Goal: Book appointment/travel/reservation

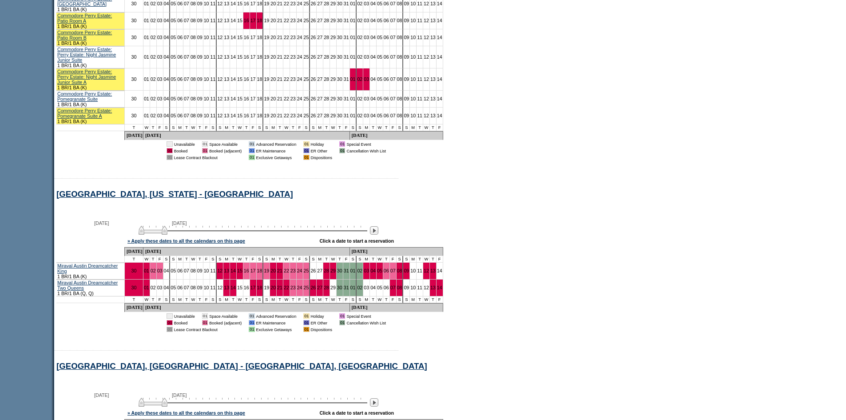
scroll to position [838, 0]
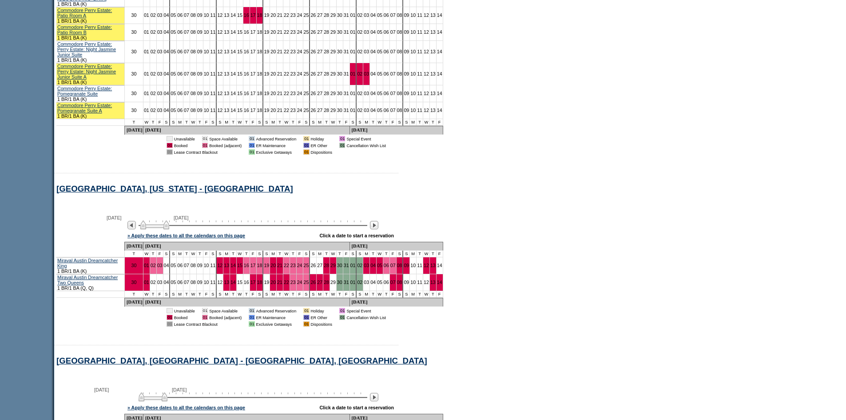
click at [169, 229] on img at bounding box center [154, 224] width 29 height 9
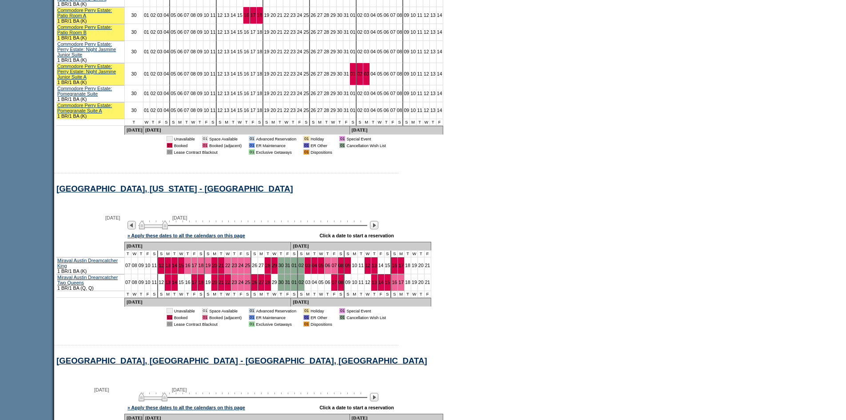
click at [168, 229] on img at bounding box center [153, 224] width 29 height 9
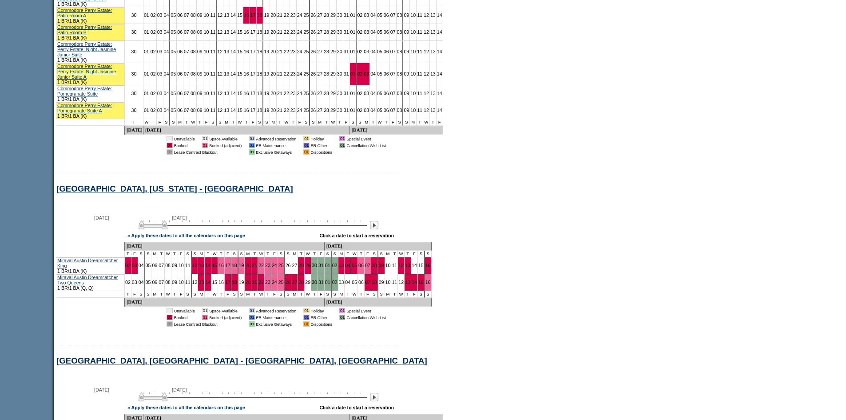
click at [166, 229] on img at bounding box center [153, 224] width 29 height 9
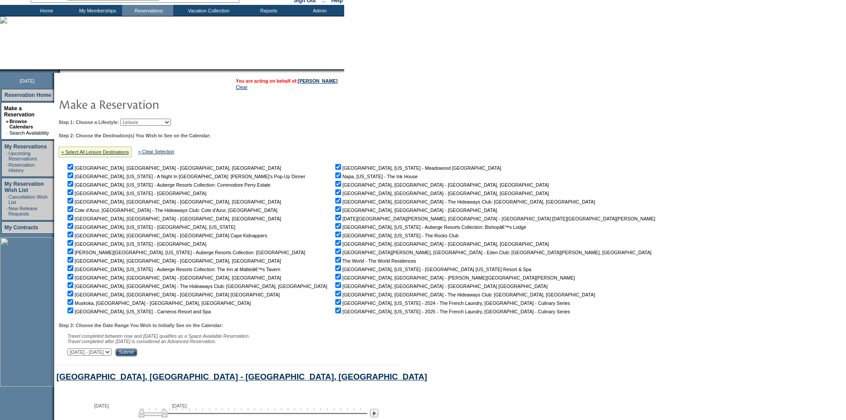
scroll to position [0, 0]
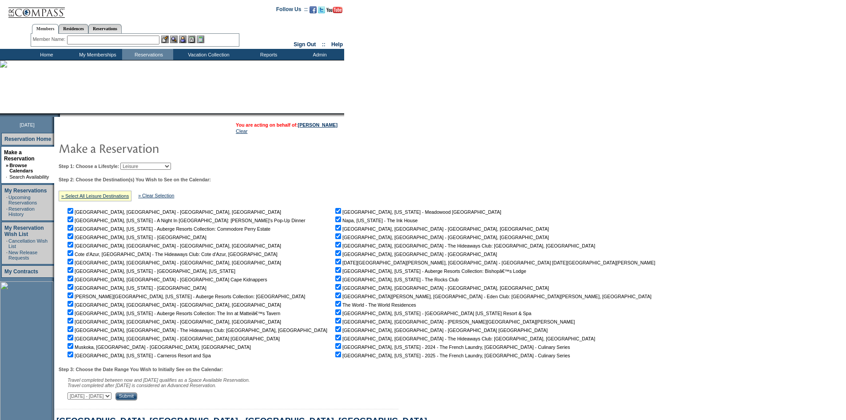
click at [167, 167] on select "Beach Leisure Metropolitan Mountain OIAL for Adventure OIAL for Couples OIAL fo…" at bounding box center [145, 166] width 51 height 7
select select "Beach"
click at [135, 163] on select "Beach Leisure Metropolitan Mountain OIAL for Adventure OIAL for Couples OIAL fo…" at bounding box center [145, 166] width 51 height 7
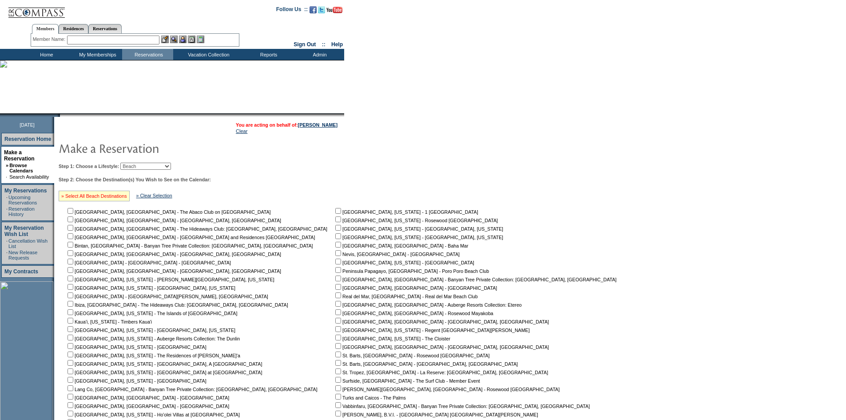
click at [116, 198] on link "» Select All Beach Destinations" at bounding box center [94, 195] width 66 height 5
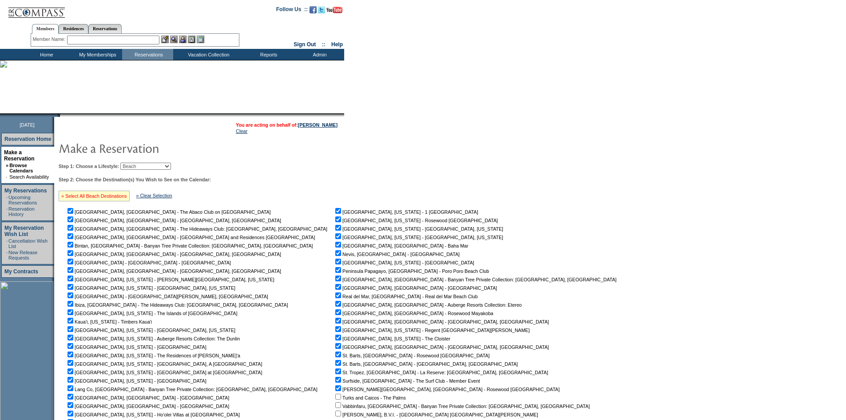
checkbox input "true"
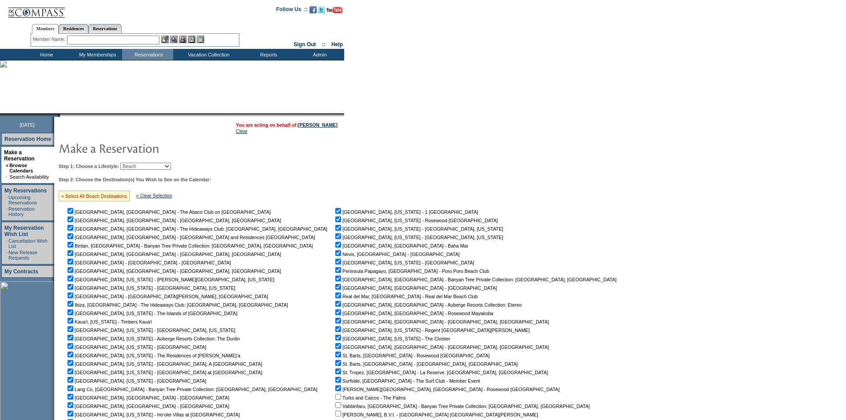
checkbox input "true"
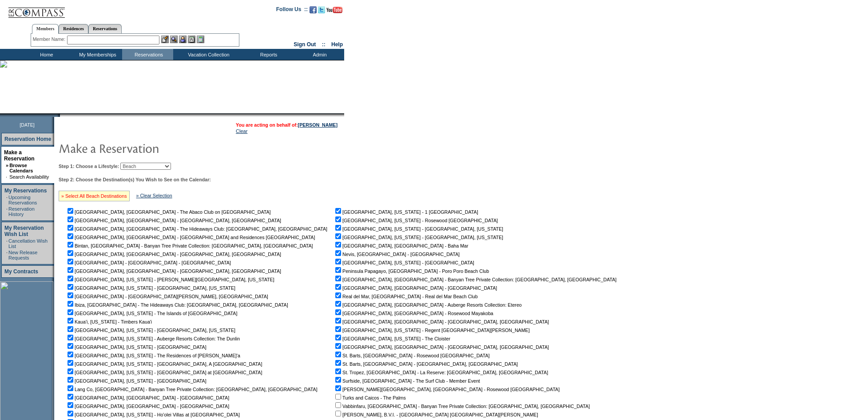
checkbox input "true"
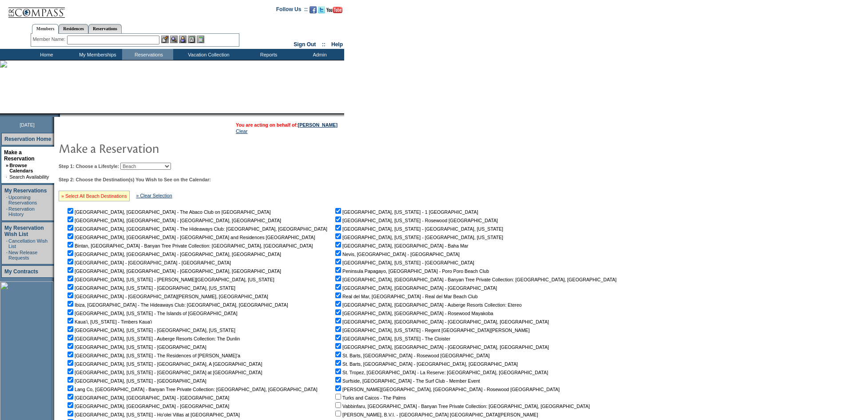
checkbox input "true"
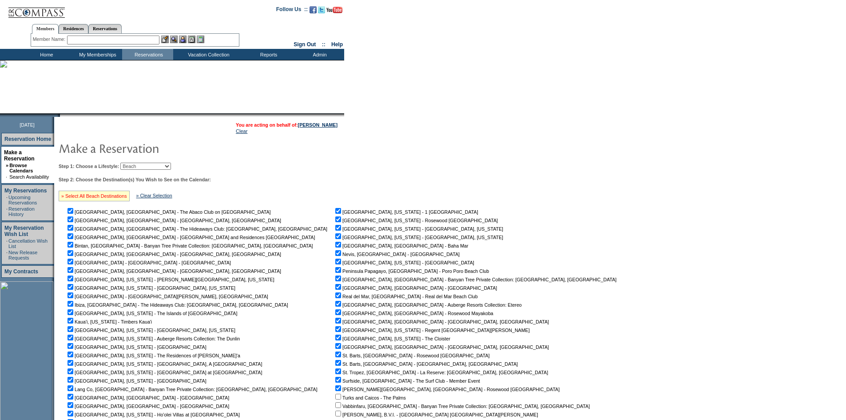
checkbox input "true"
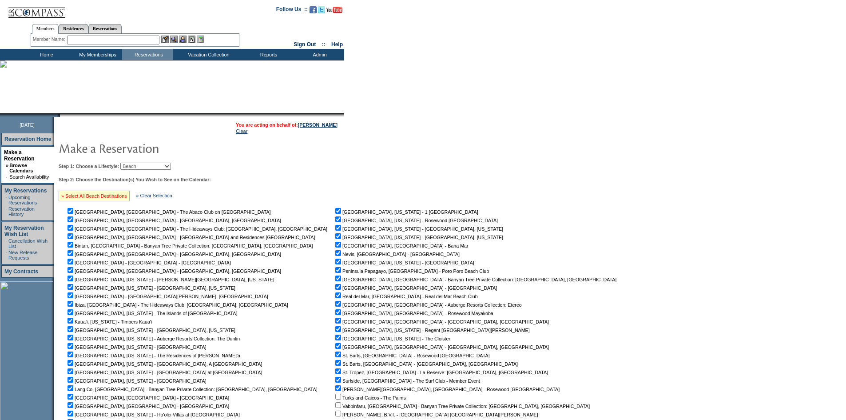
checkbox input "true"
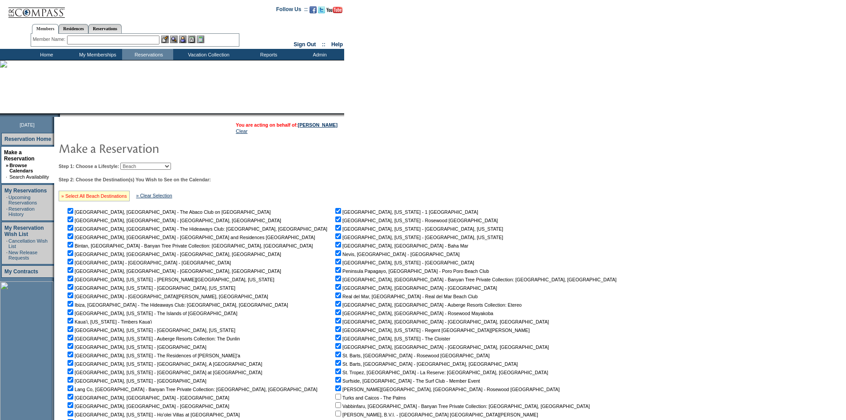
checkbox input "true"
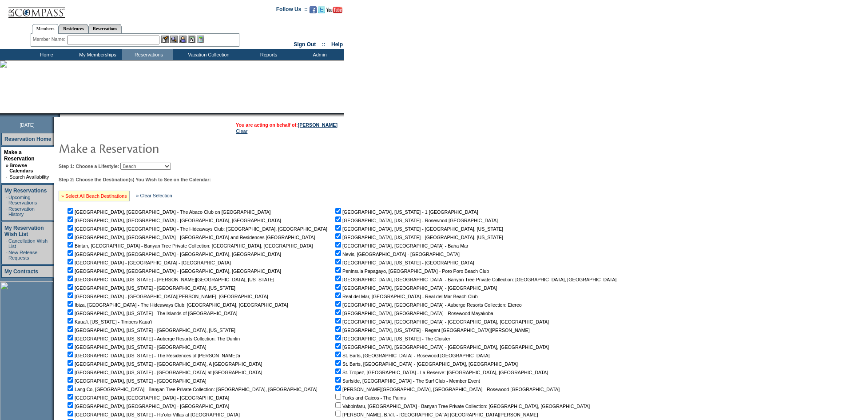
checkbox input "true"
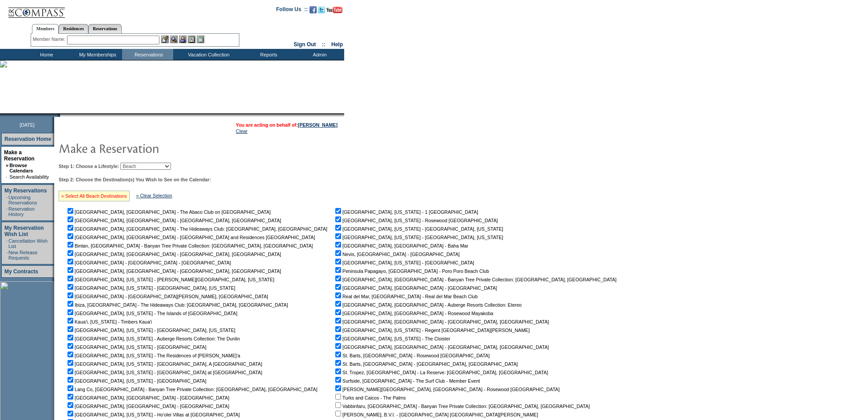
checkbox input "true"
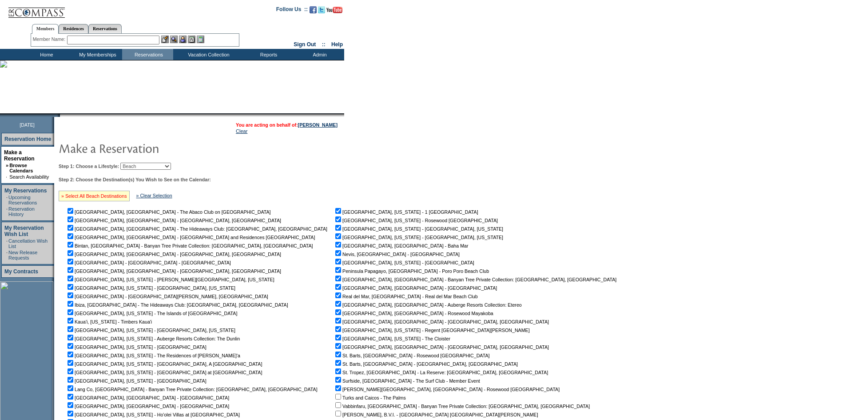
checkbox input "true"
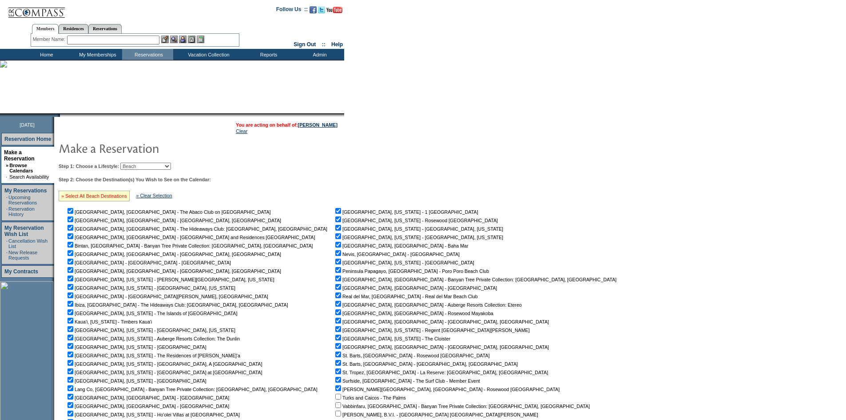
checkbox input "true"
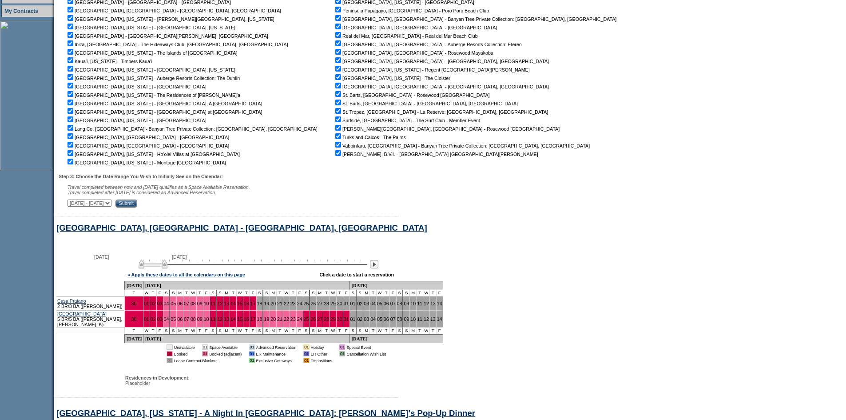
scroll to position [267, 0]
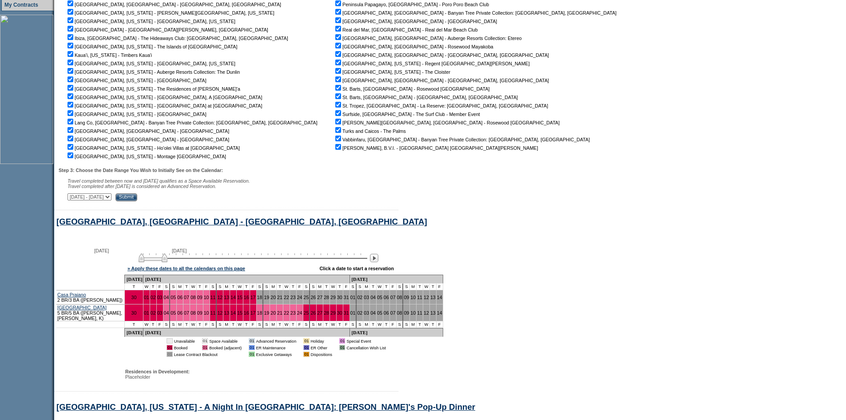
click at [137, 201] on input "Submit" at bounding box center [127, 197] width 22 height 8
